Goal: Task Accomplishment & Management: Manage account settings

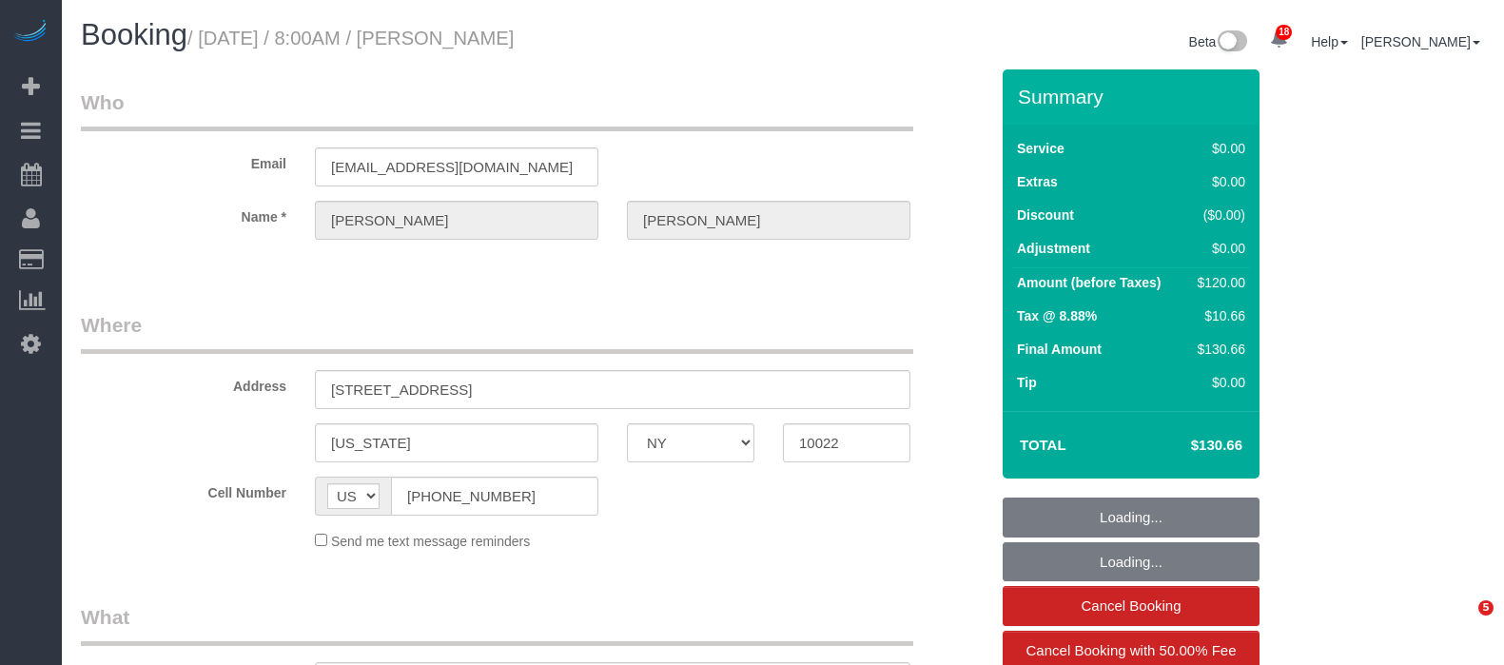
select select "NY"
select select "number:56"
select select "number:75"
select select "number:15"
select select "number:5"
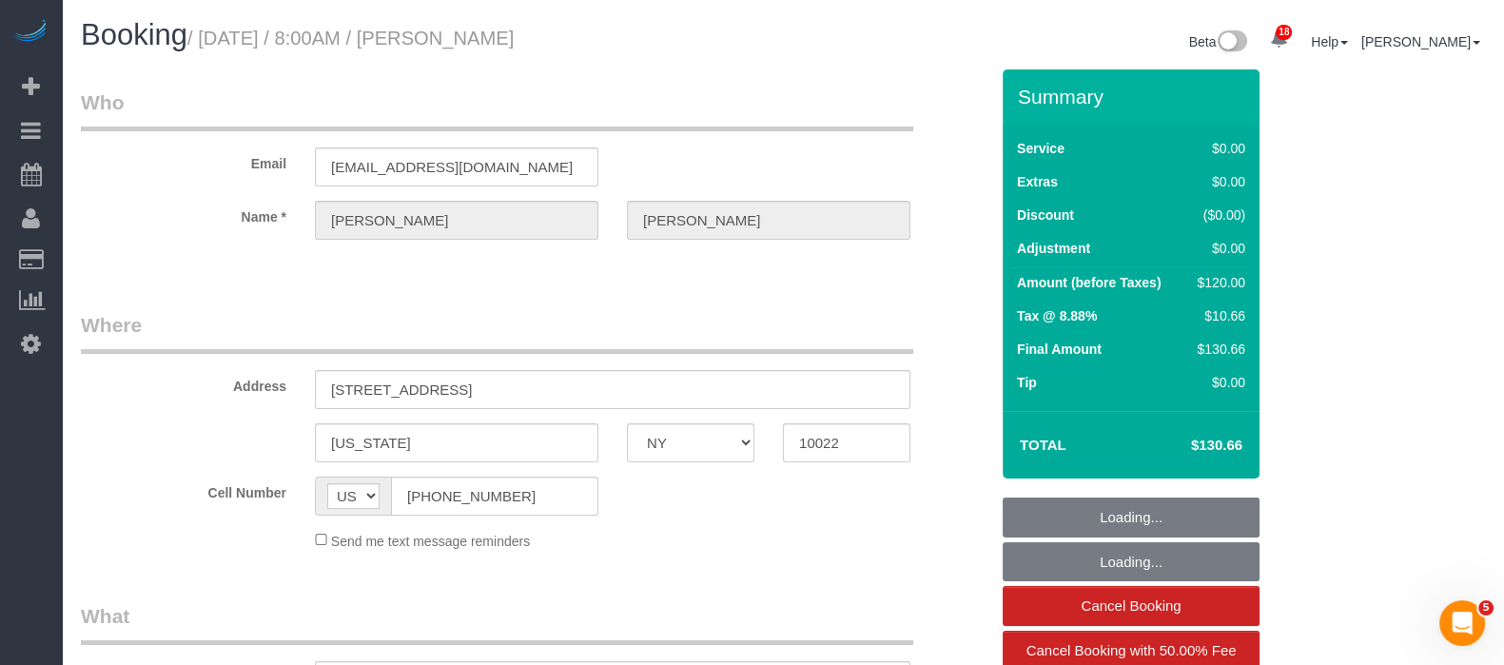
select select "string:stripe-pm_1RXRrg4VGloSiKo7FM9HbDbq"
select select "spot1"
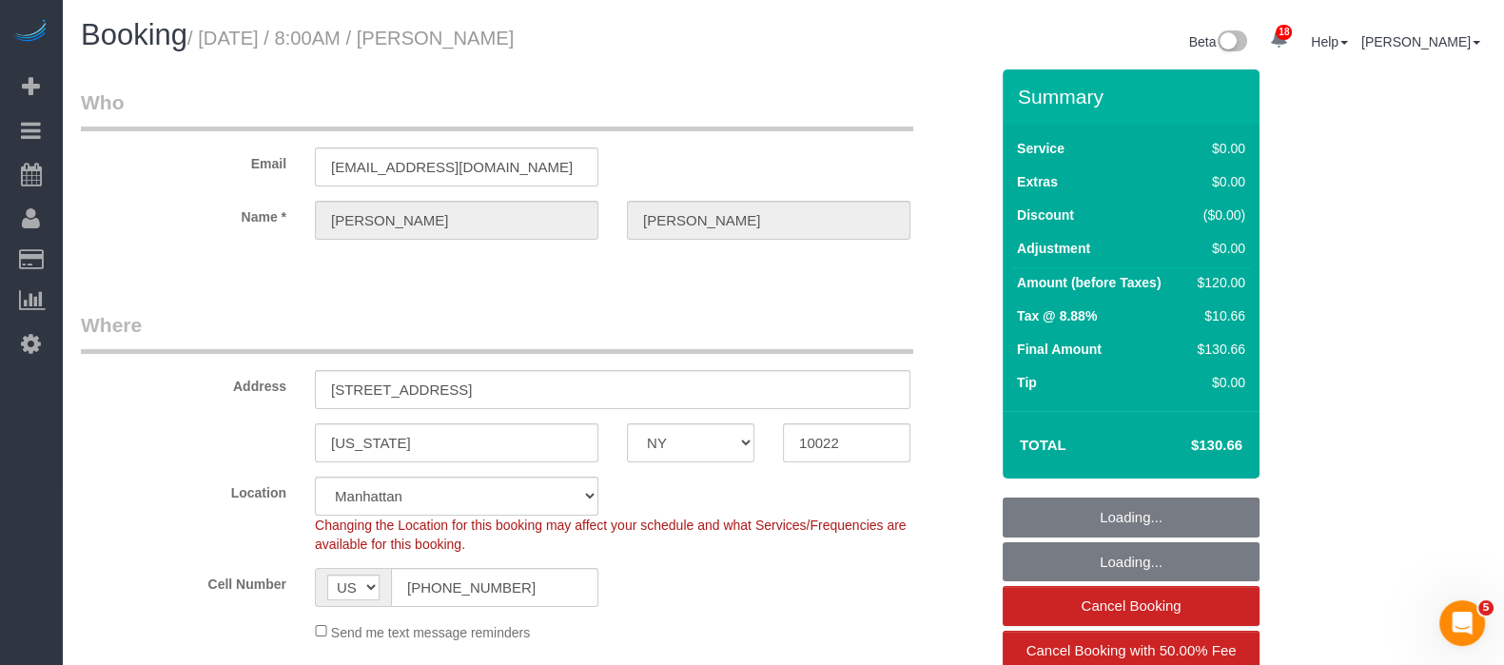
select select "object:1495"
select select "NY"
select select "spot1"
select select "number:56"
select select "number:75"
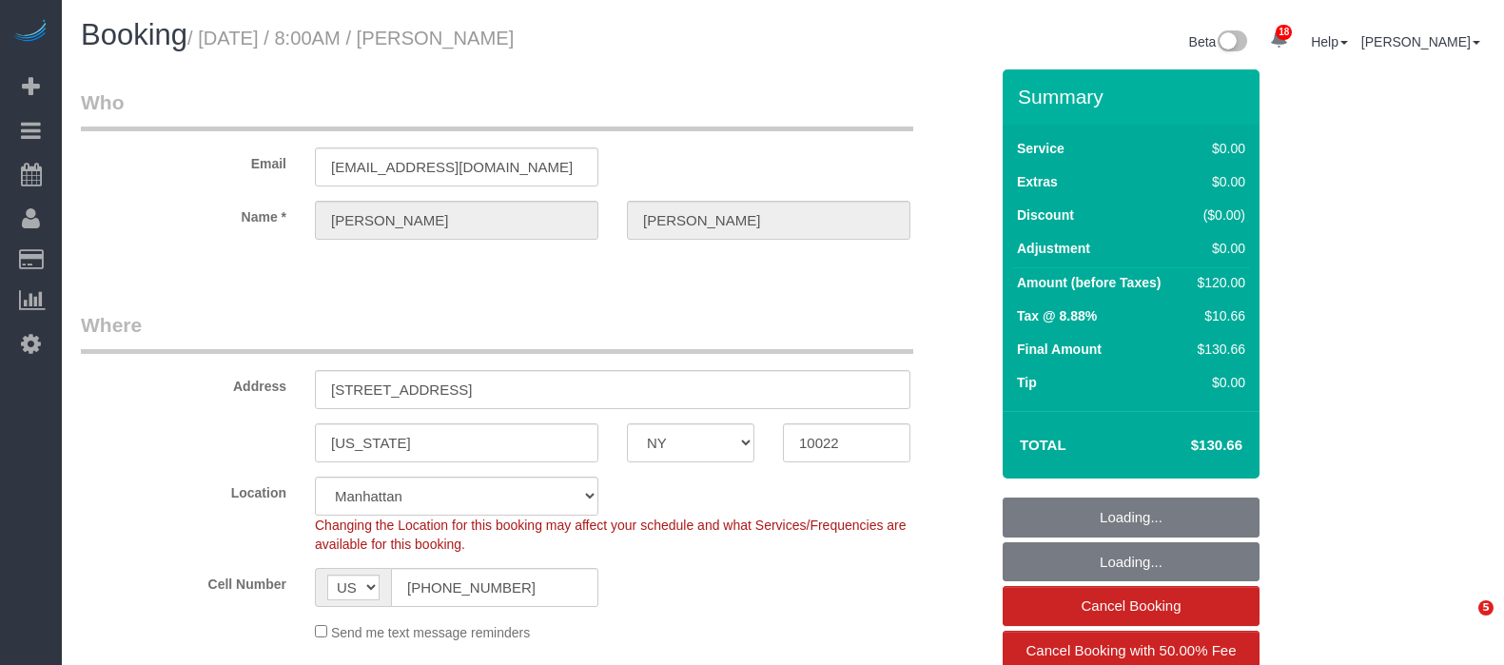
select select "number:15"
select select "number:5"
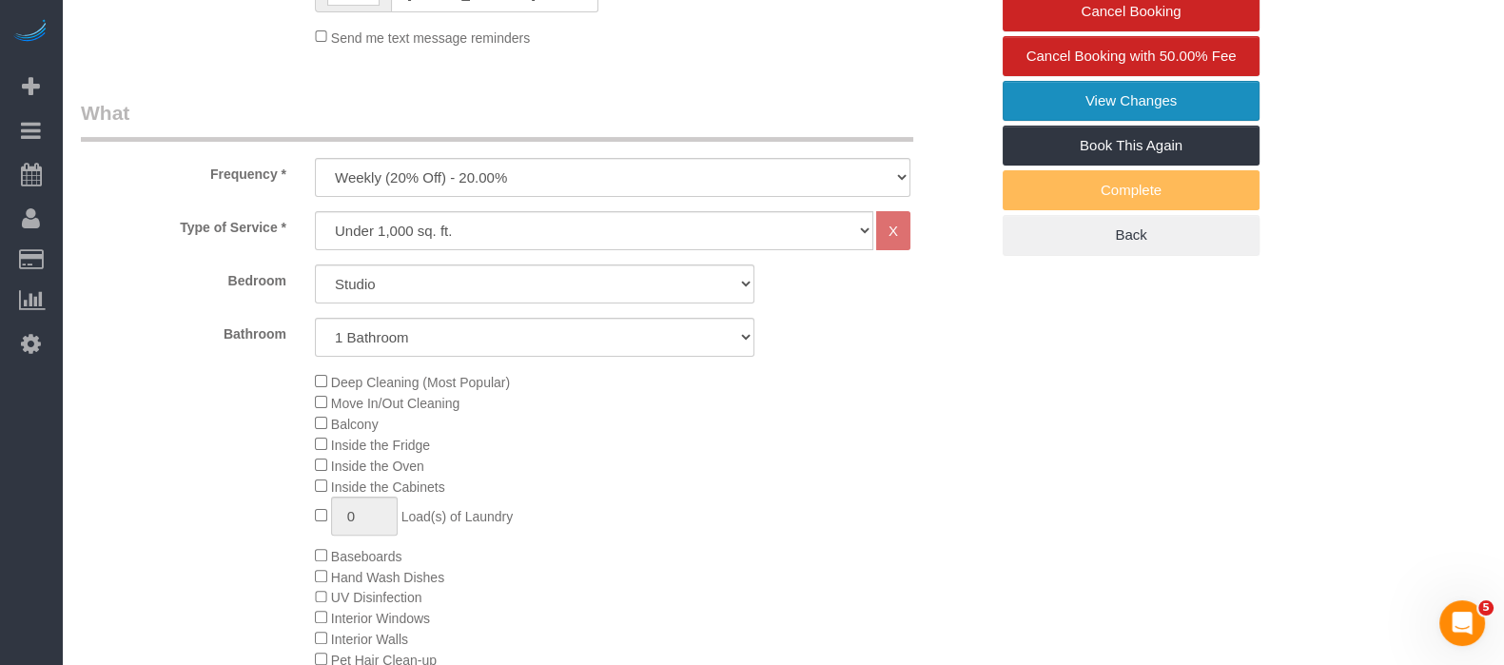
click at [1117, 97] on link "View Changes" at bounding box center [1131, 101] width 257 height 40
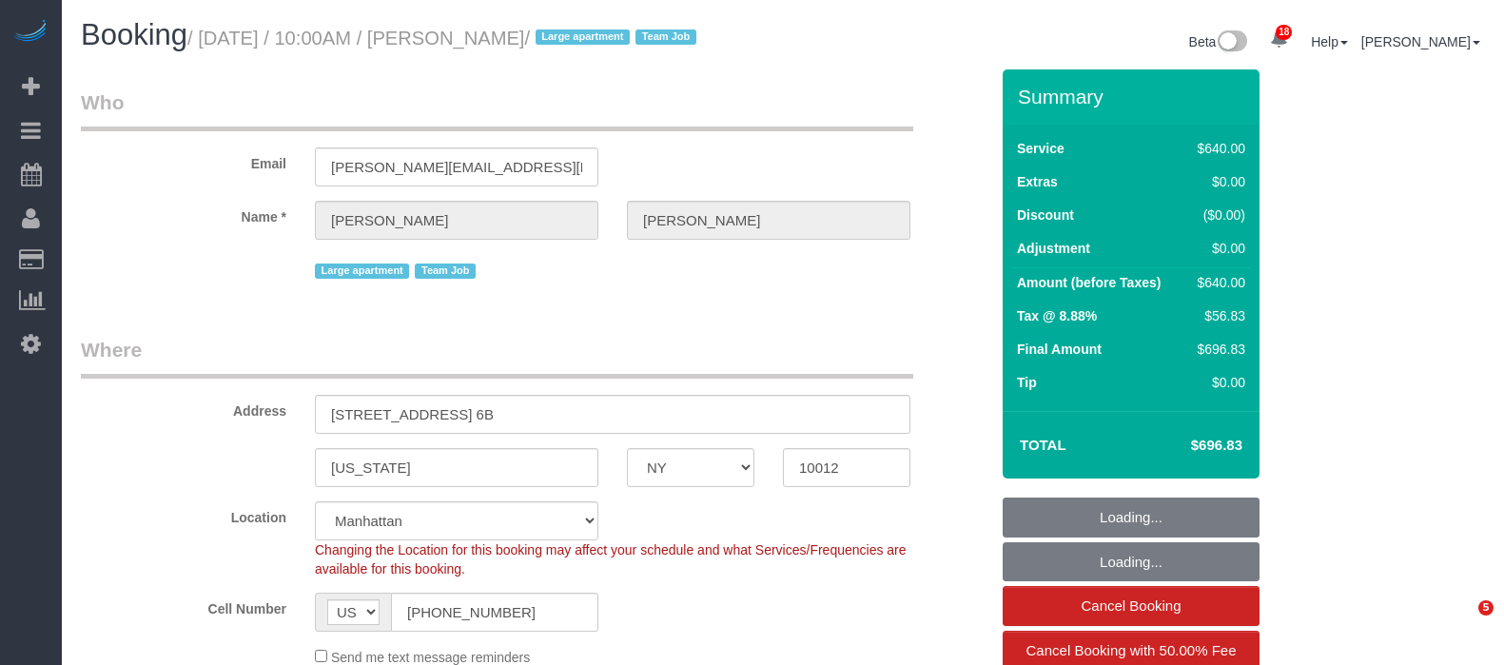
select select "NY"
select select "240"
select select "string:stripe-pm_1S6Gzo4VGloSiKo7bUrrxfkt"
select select "number:57"
select select "number:72"
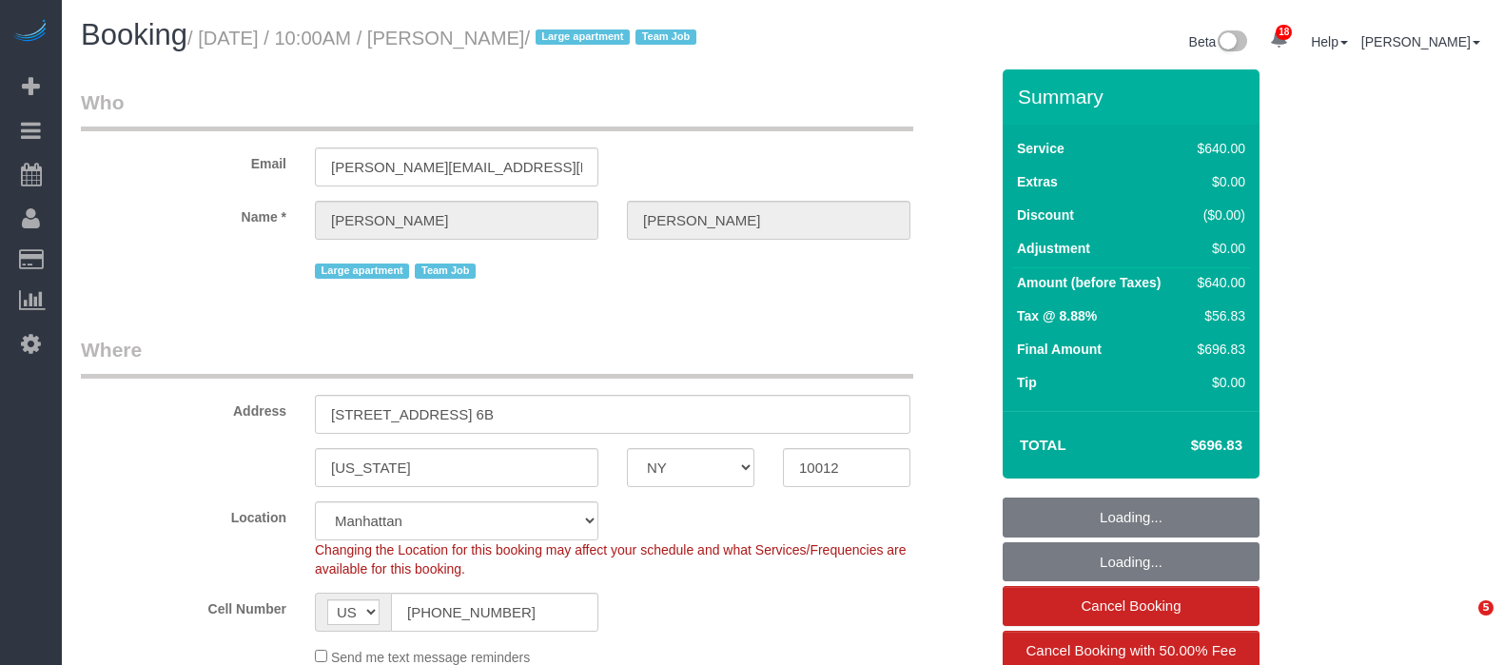
select select "number:15"
select select "number:6"
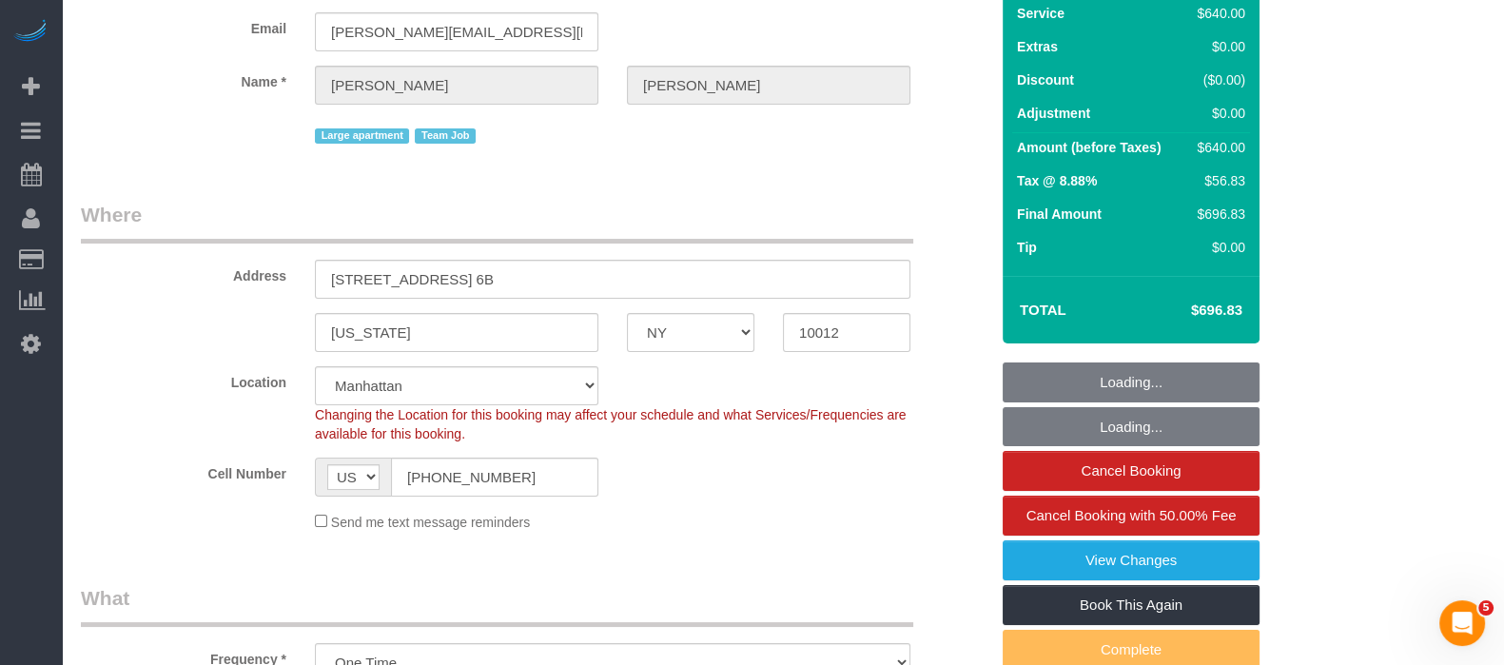
select select "object:1036"
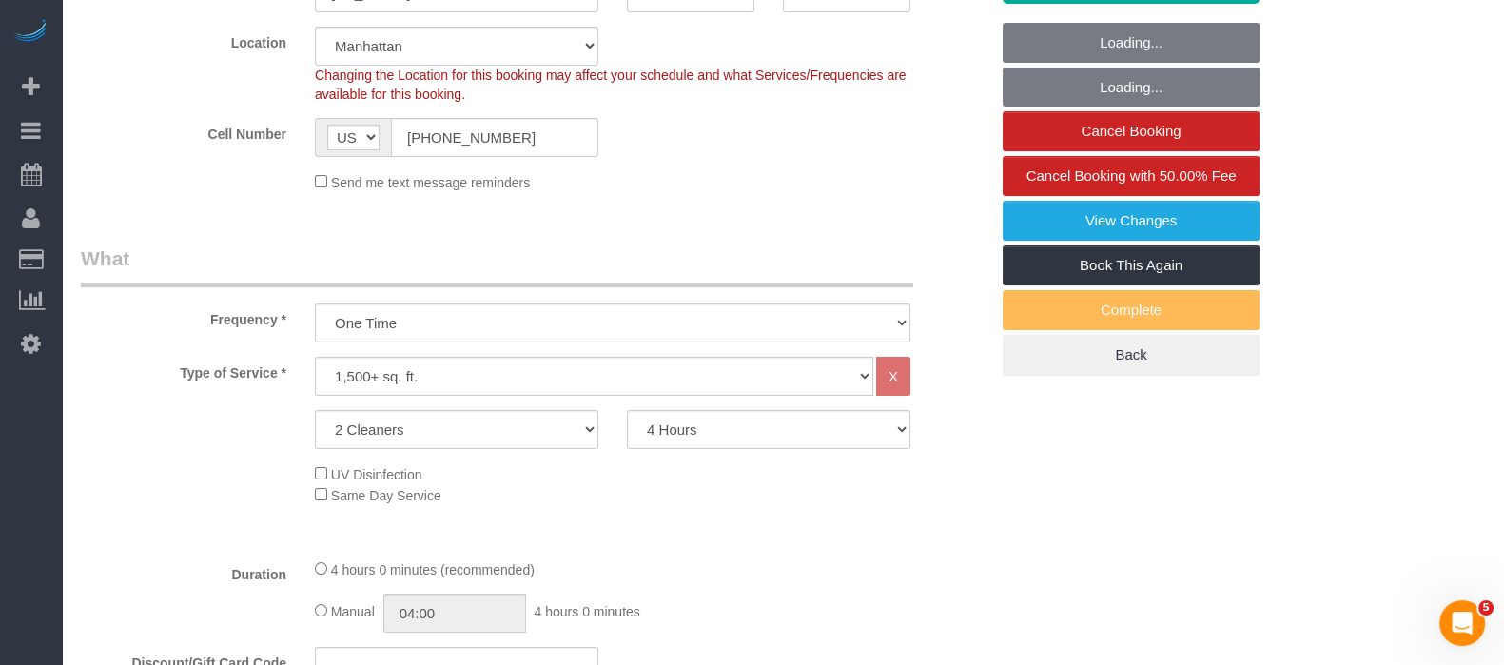
select select "spot1"
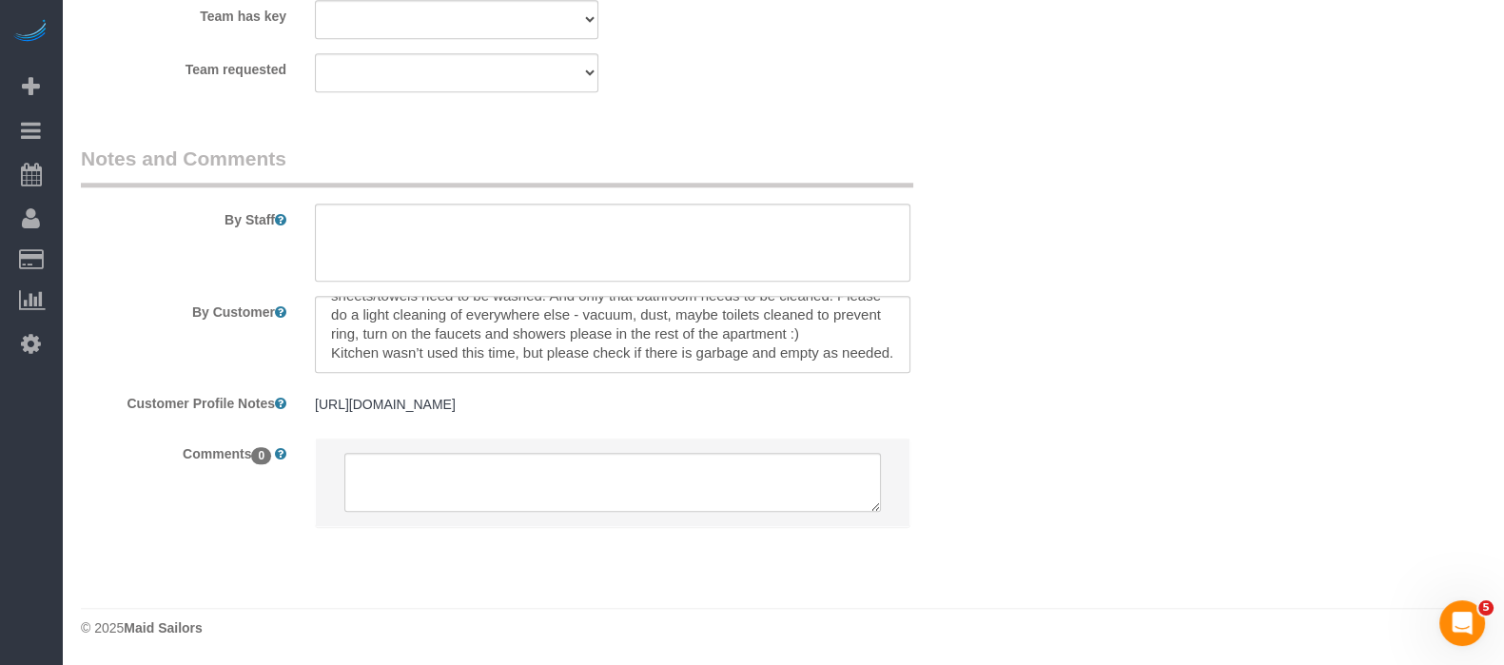
scroll to position [0, 0]
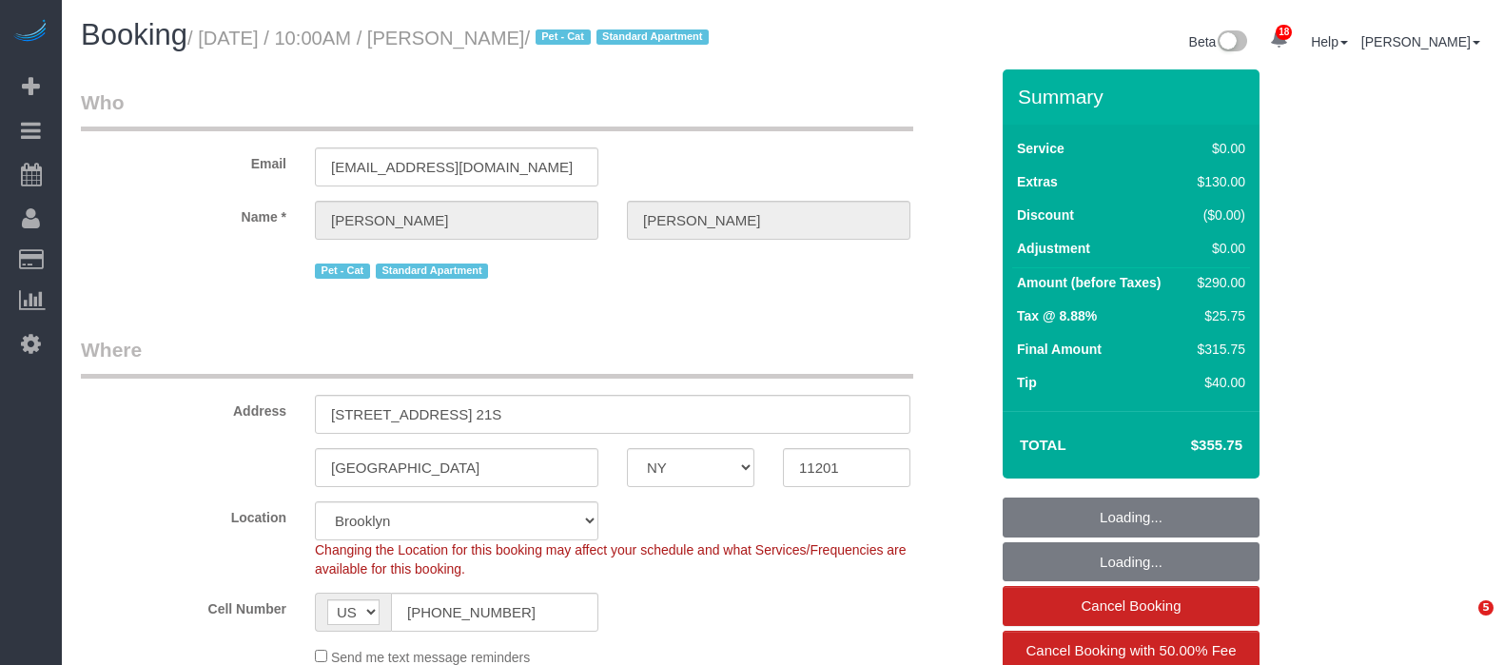
select select "NY"
select select "1"
select select "spot1"
select select "number:58"
select select "number:75"
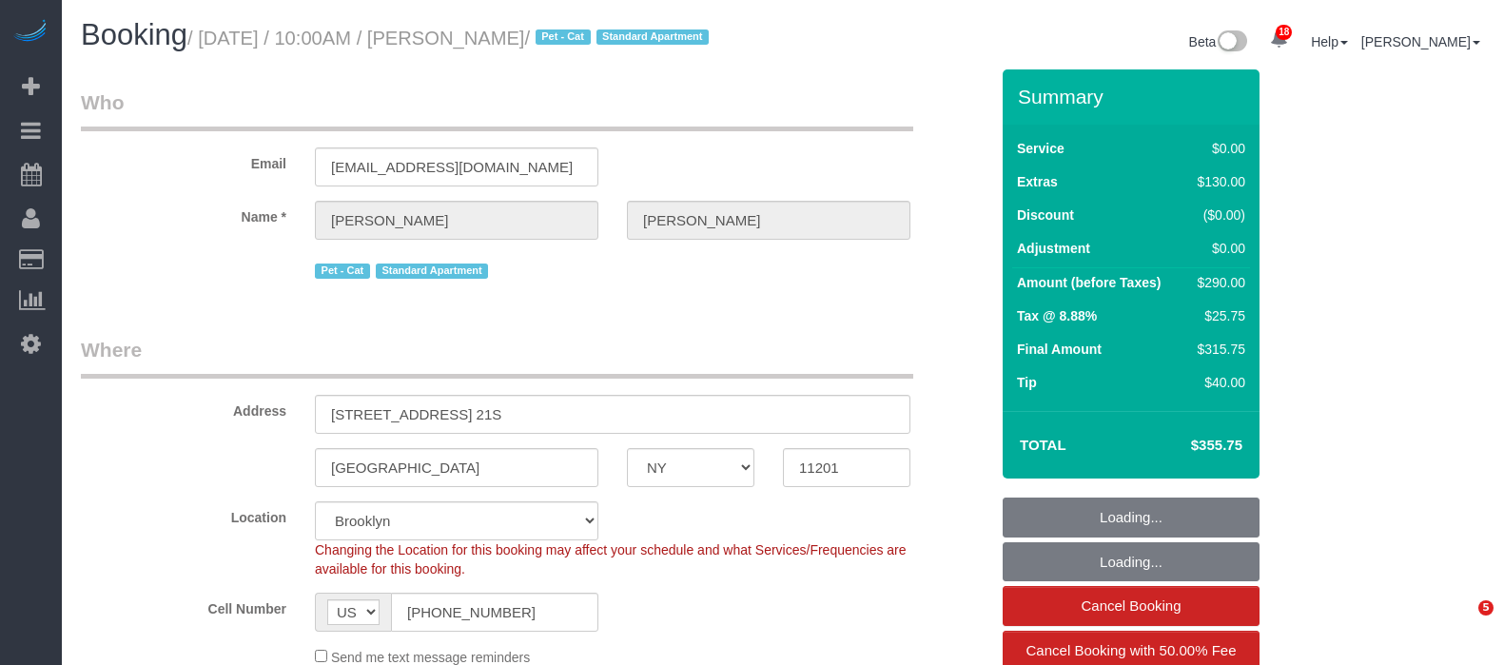
select select "number:14"
select select "number:6"
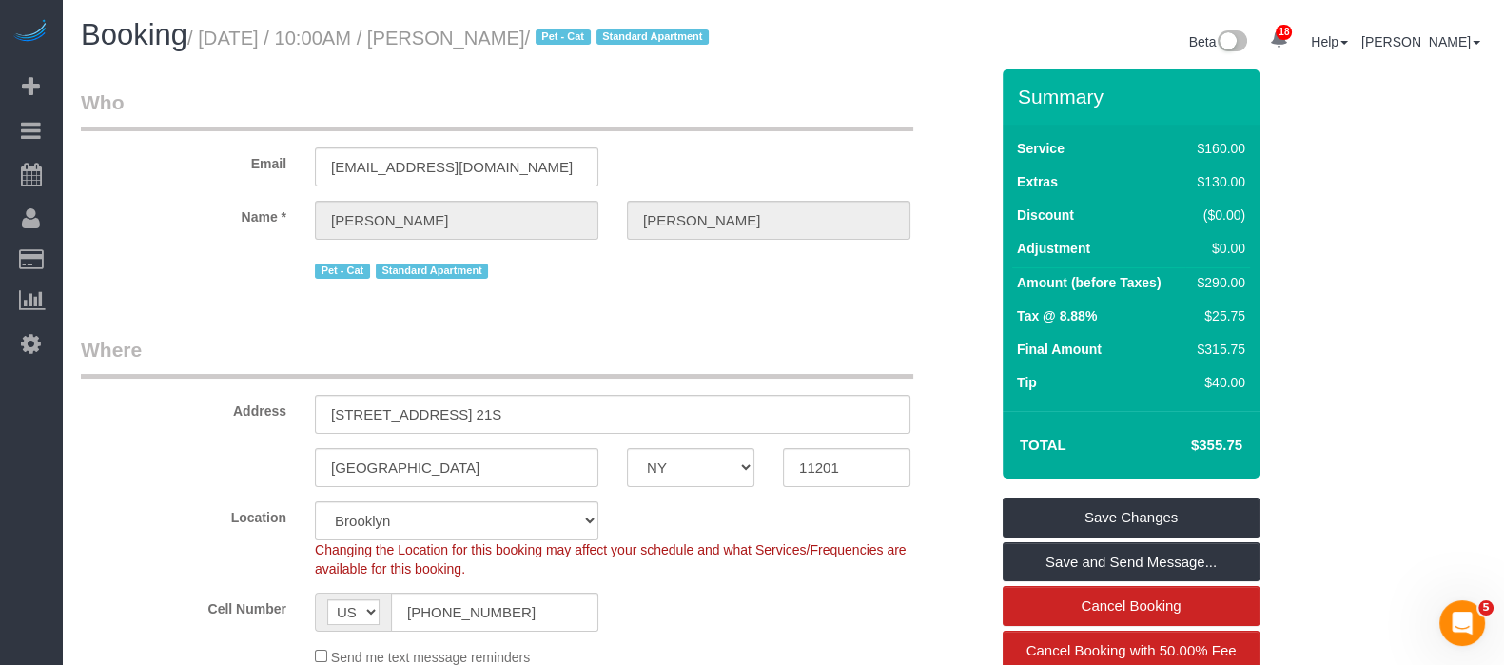
drag, startPoint x: 205, startPoint y: 37, endPoint x: 592, endPoint y: 24, distance: 387.4
click at [592, 24] on h1 "Booking / September 15, 2025 / 10:00AM / Matt Tepper / Pet - Cat Standard Apart…" at bounding box center [425, 35] width 688 height 32
copy small "September 15, 2025 / 10:00AM / Matt Tepper"
